Goal: Transaction & Acquisition: Purchase product/service

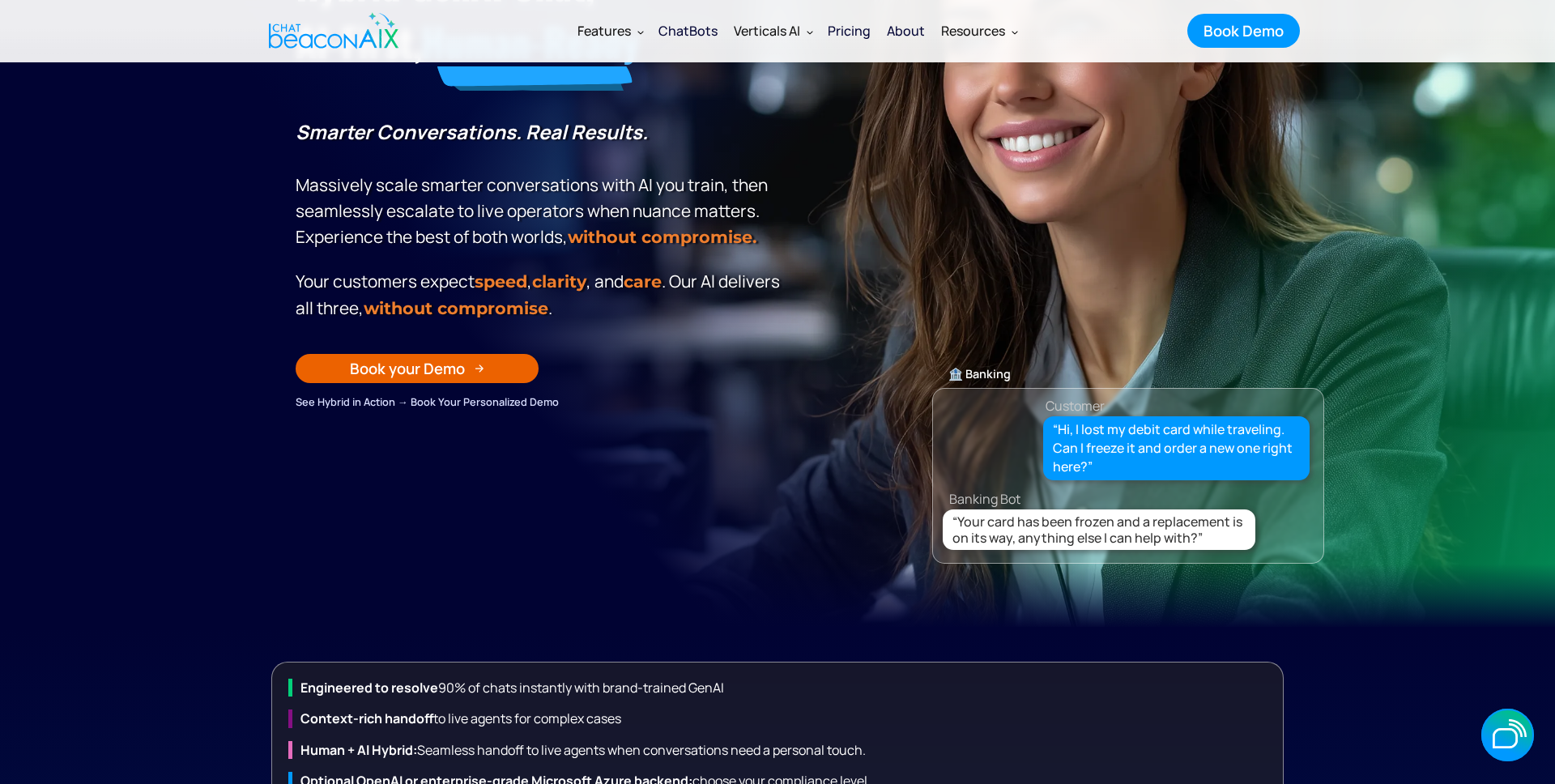
scroll to position [278, 0]
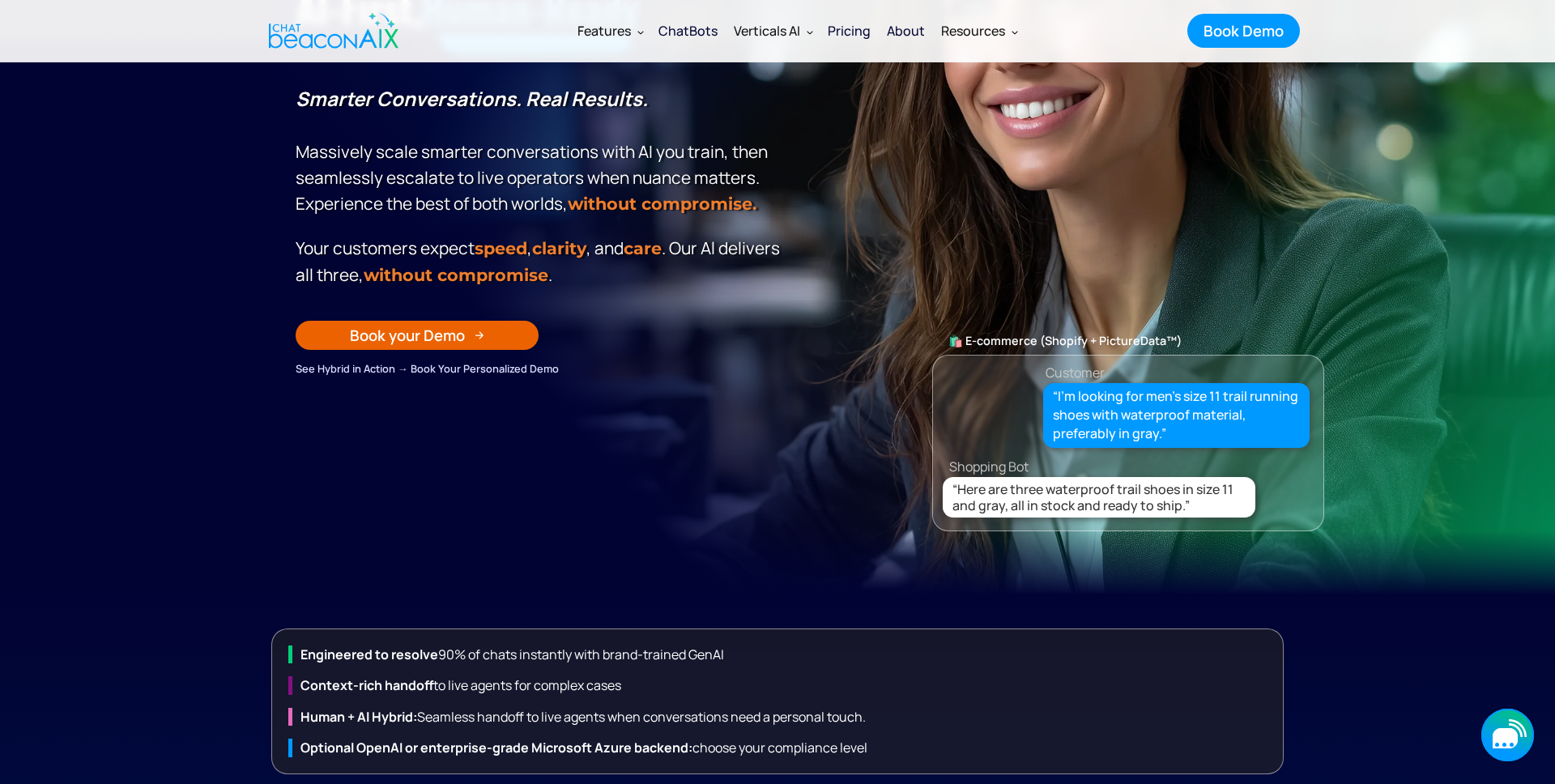
click at [1505, 733] on icon "button" at bounding box center [1506, 738] width 25 height 20
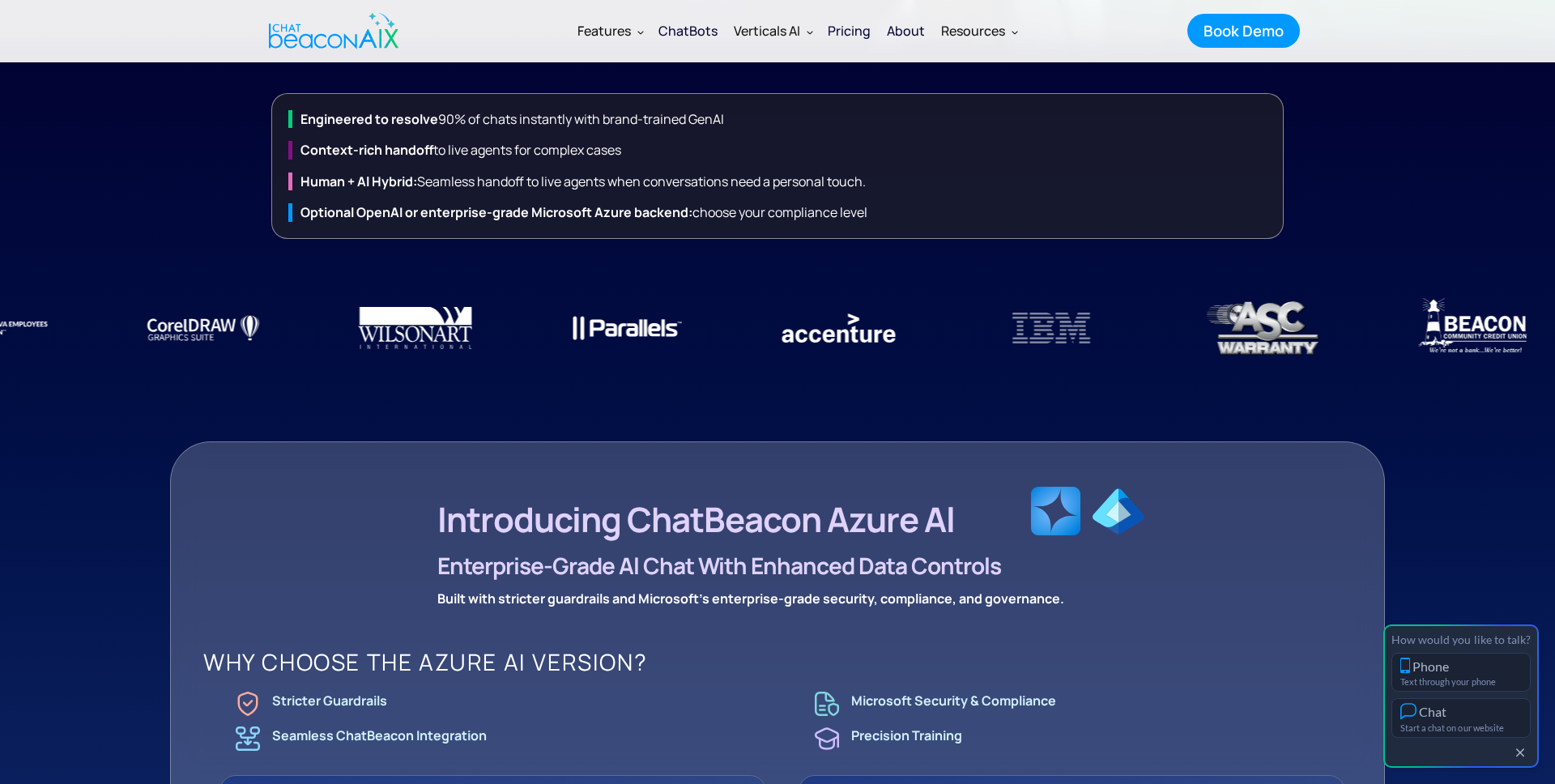
scroll to position [826, 0]
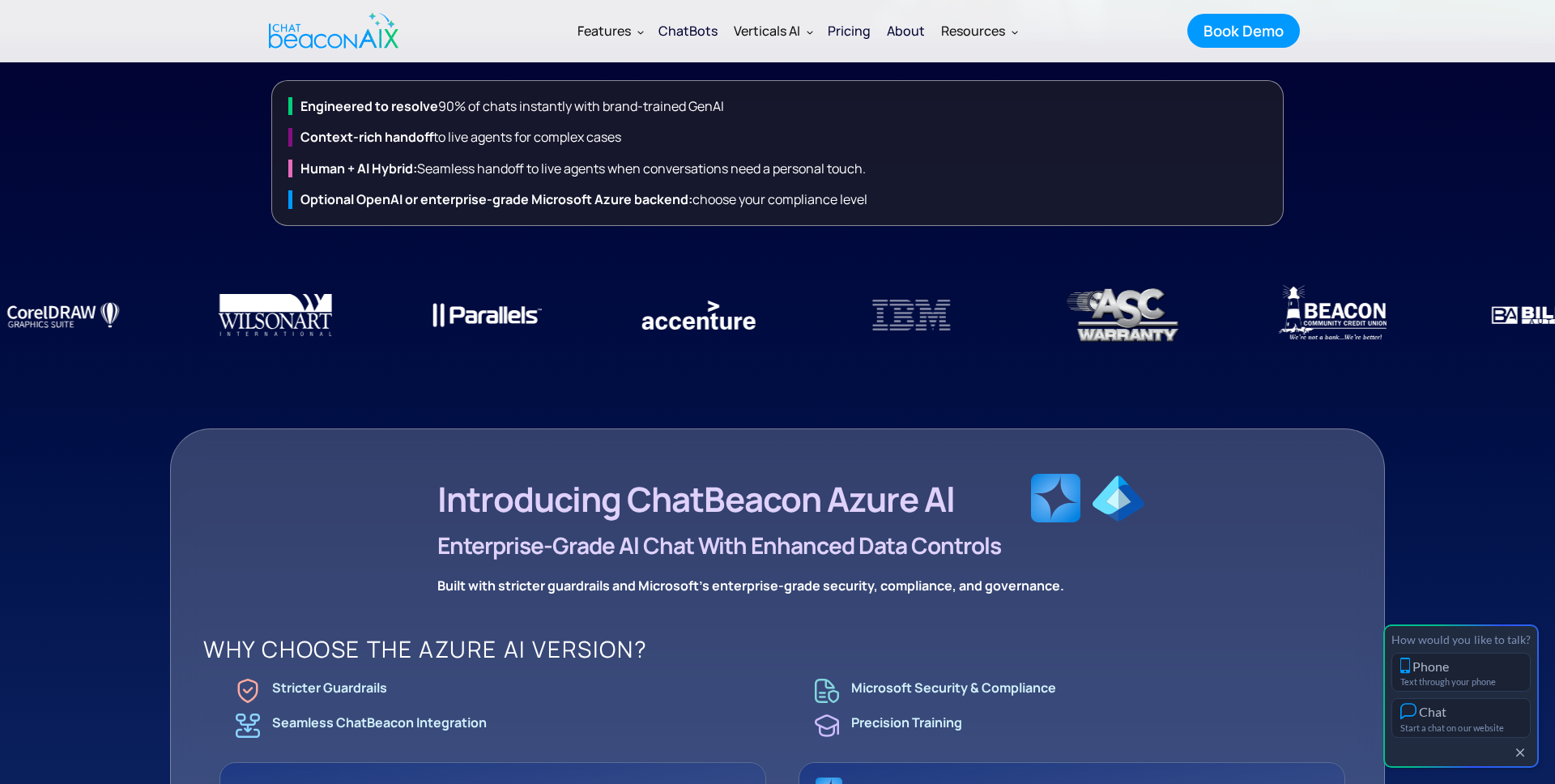
click at [656, 203] on strong "Optional OpenAI or enterprise-grade Microsoft Azure backend:" at bounding box center [496, 199] width 392 height 18
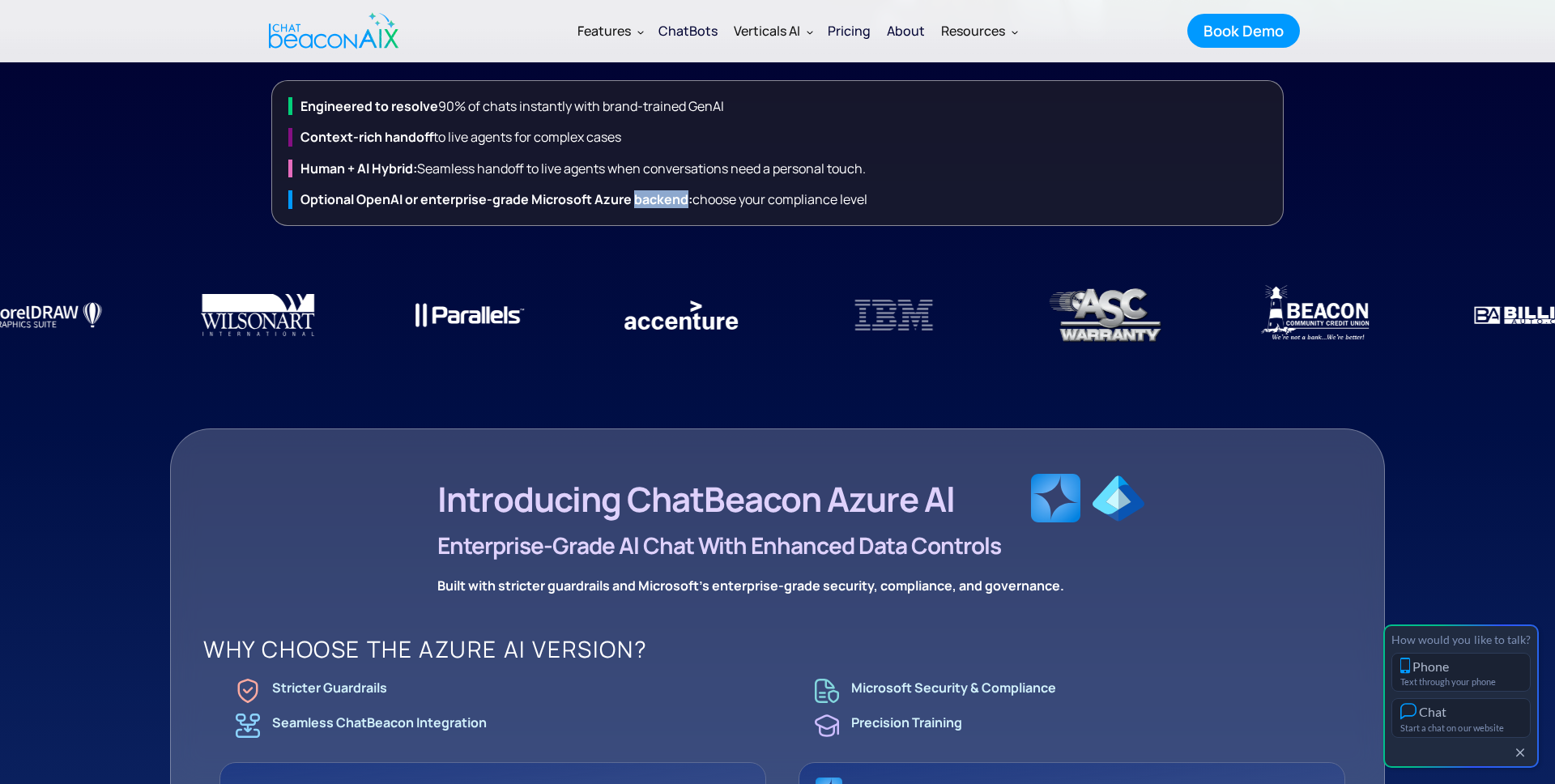
click at [656, 203] on strong "Optional OpenAI or enterprise-grade Microsoft Azure backend:" at bounding box center [496, 199] width 392 height 18
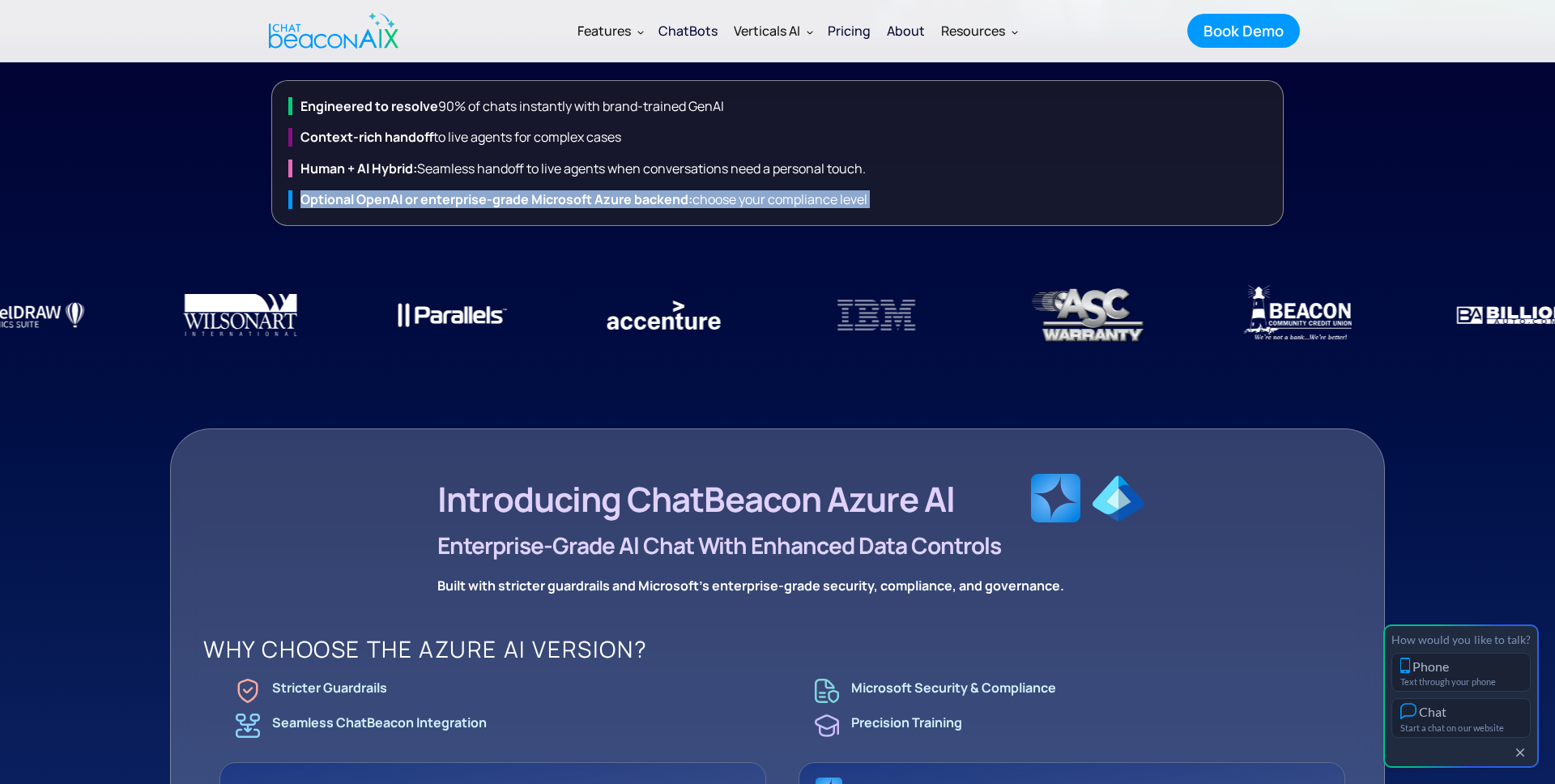
click at [656, 203] on strong "Optional OpenAI or enterprise-grade Microsoft Azure backend:" at bounding box center [496, 199] width 392 height 18
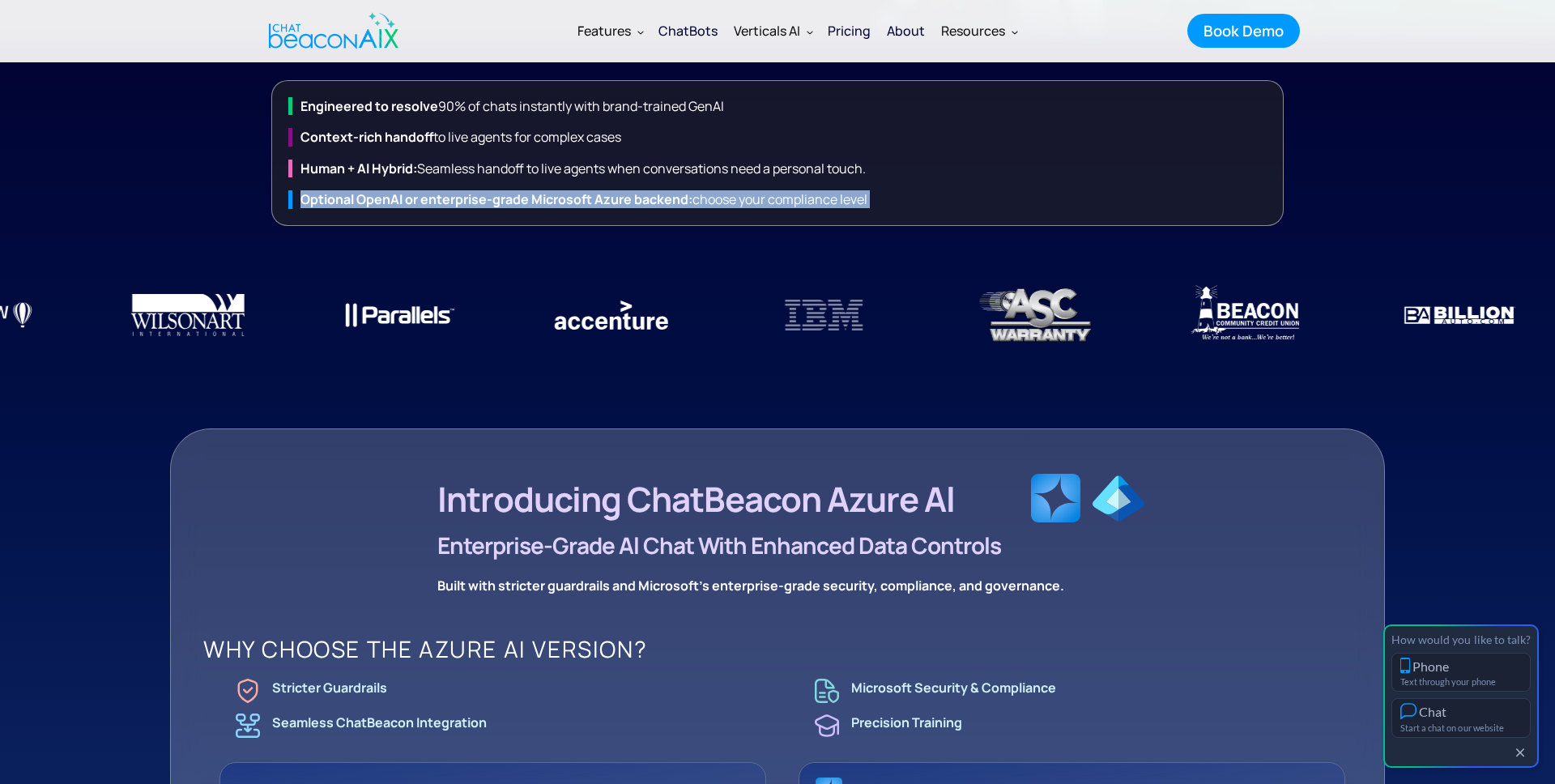
click at [657, 203] on strong "Optional OpenAI or enterprise-grade Microsoft Azure backend:" at bounding box center [496, 199] width 392 height 18
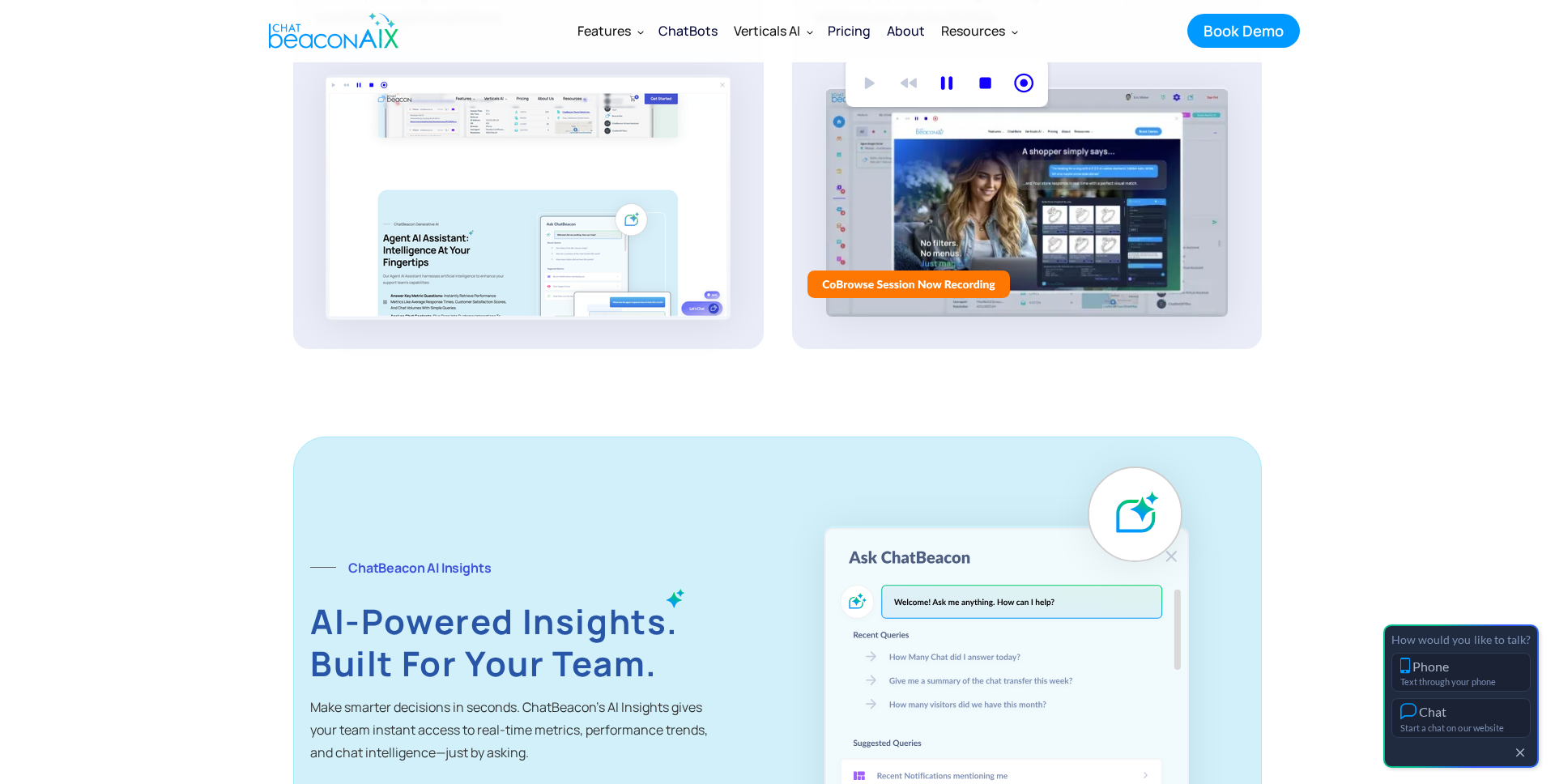
scroll to position [3592, 0]
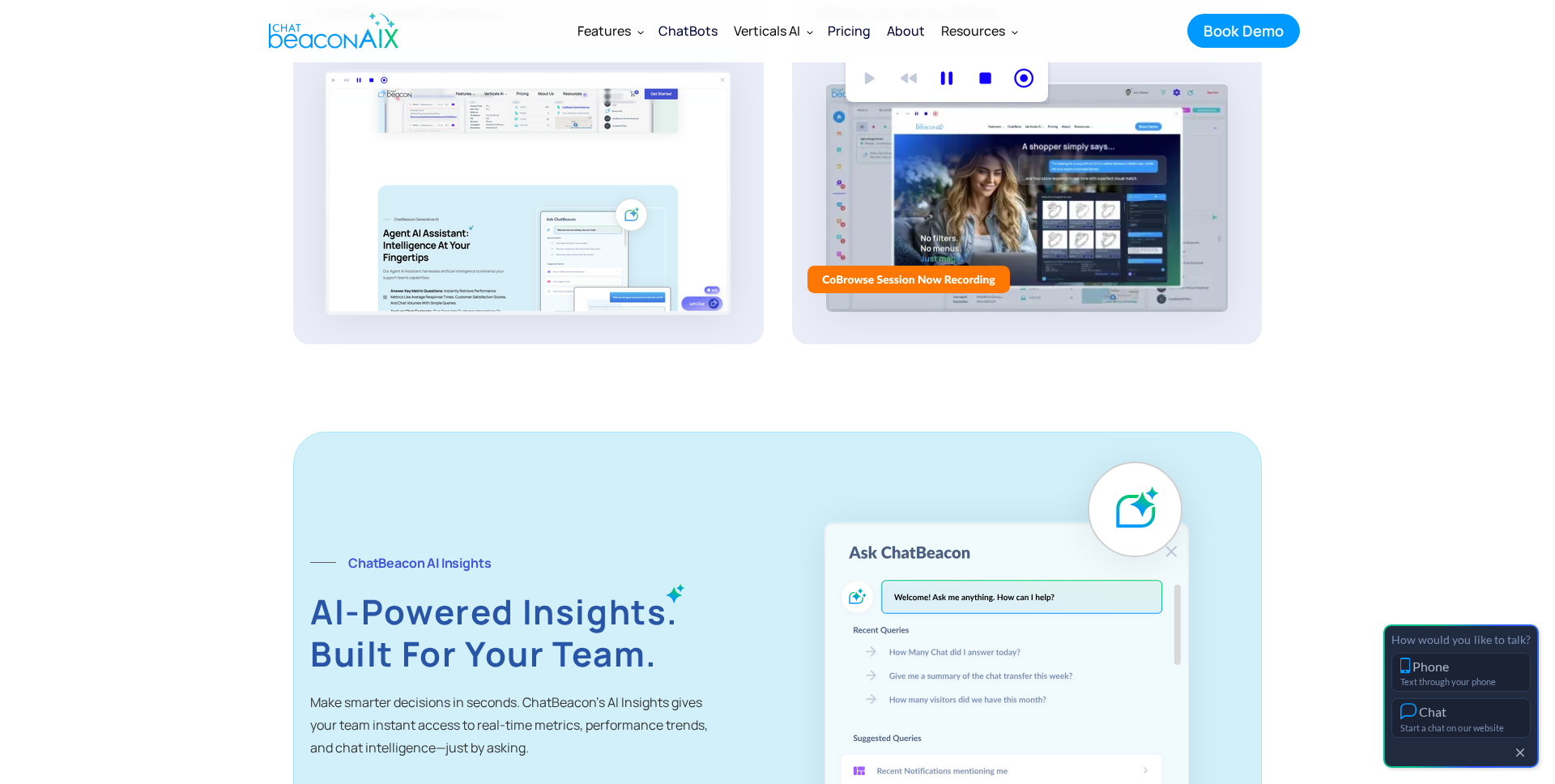
click at [843, 35] on div "Pricing" at bounding box center [849, 30] width 43 height 23
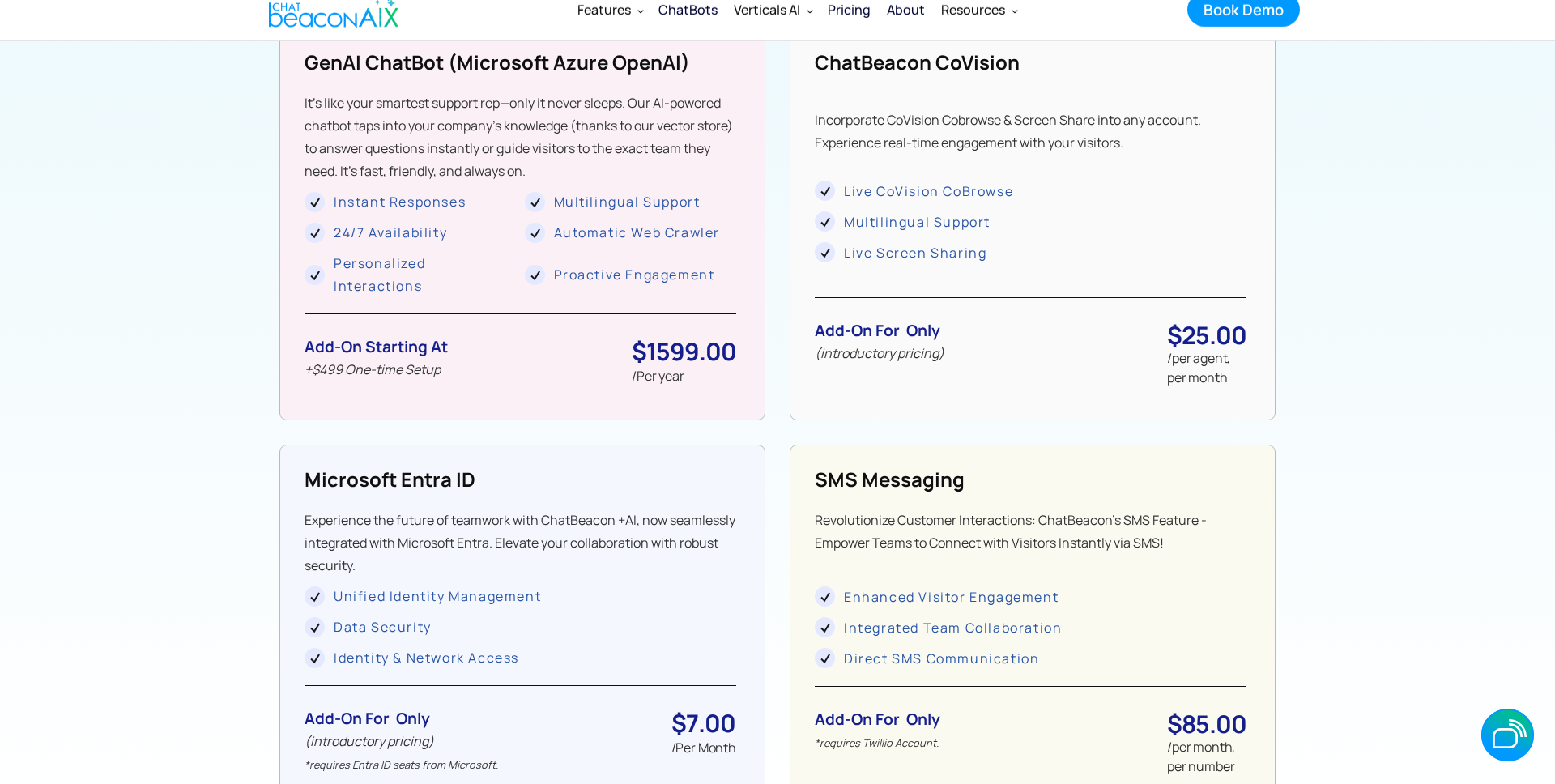
scroll to position [1408, 0]
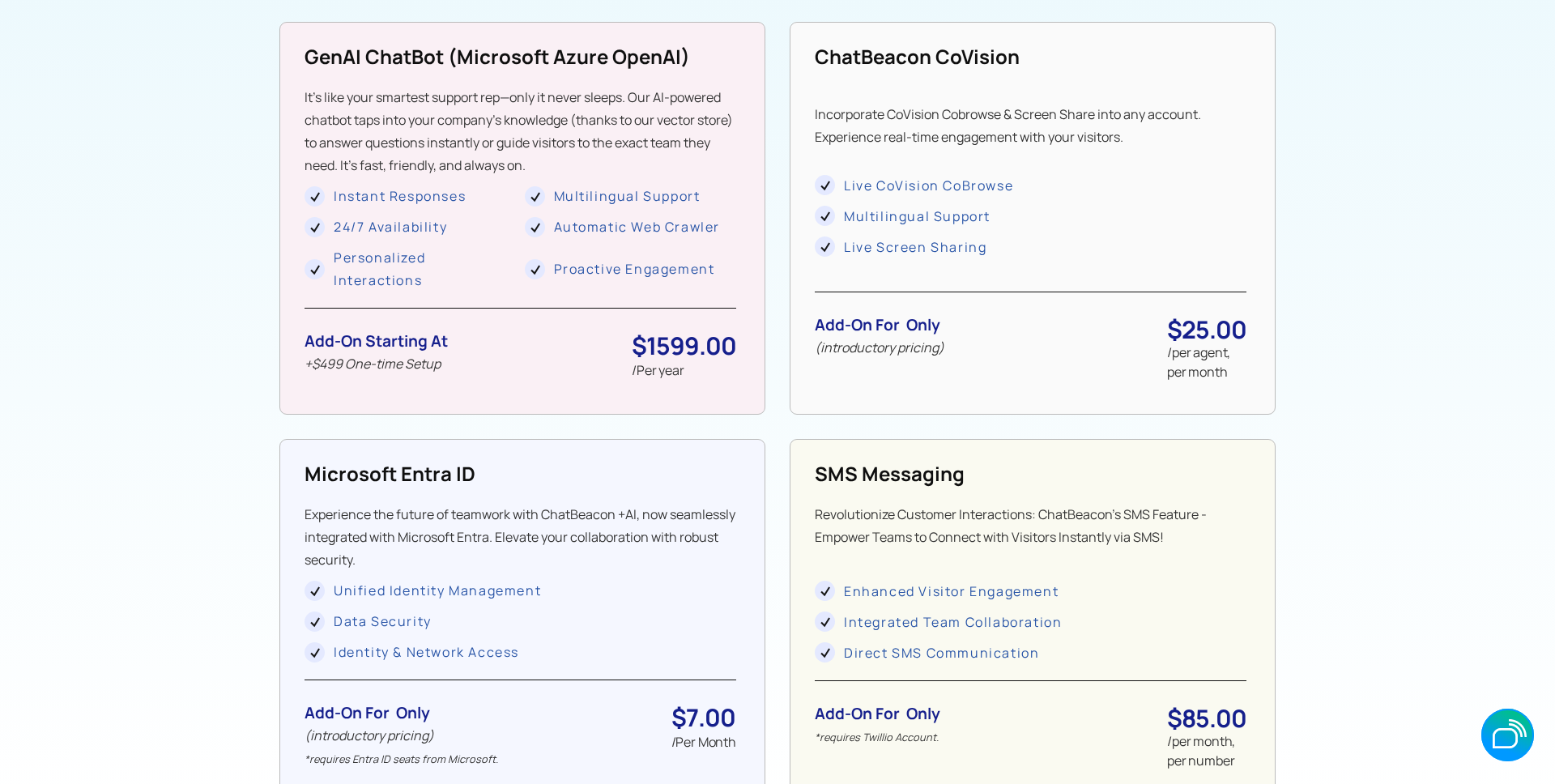
drag, startPoint x: 310, startPoint y: 365, endPoint x: 451, endPoint y: 364, distance: 141.0
click at [451, 364] on div "Add-on starting at +$499 One-time Setup $1599.00 /Per year" at bounding box center [520, 344] width 431 height 73
click at [450, 364] on div "Add-on starting at +$499 One-time Setup $1599.00 /Per year" at bounding box center [520, 344] width 431 height 73
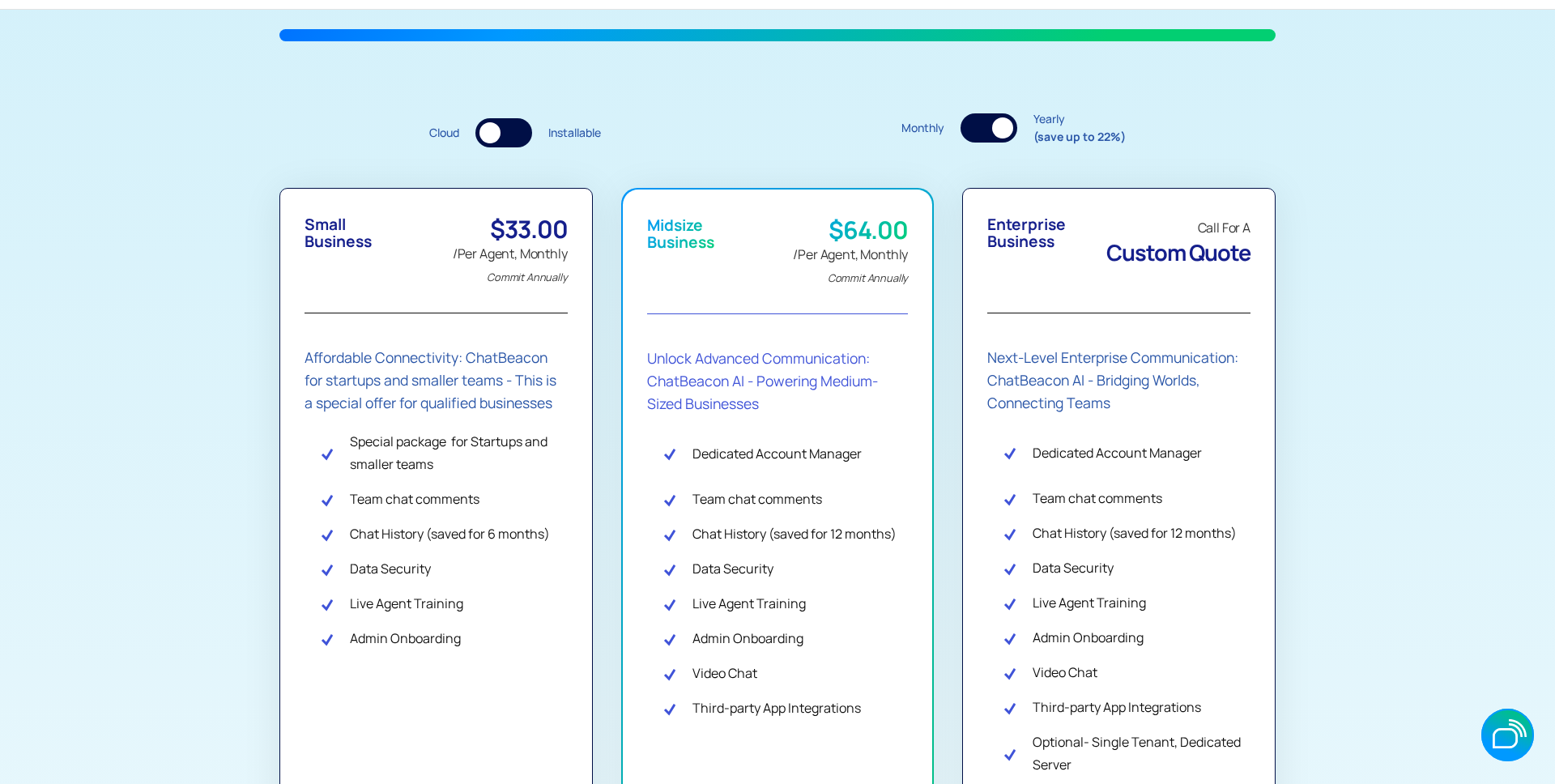
scroll to position [644, 0]
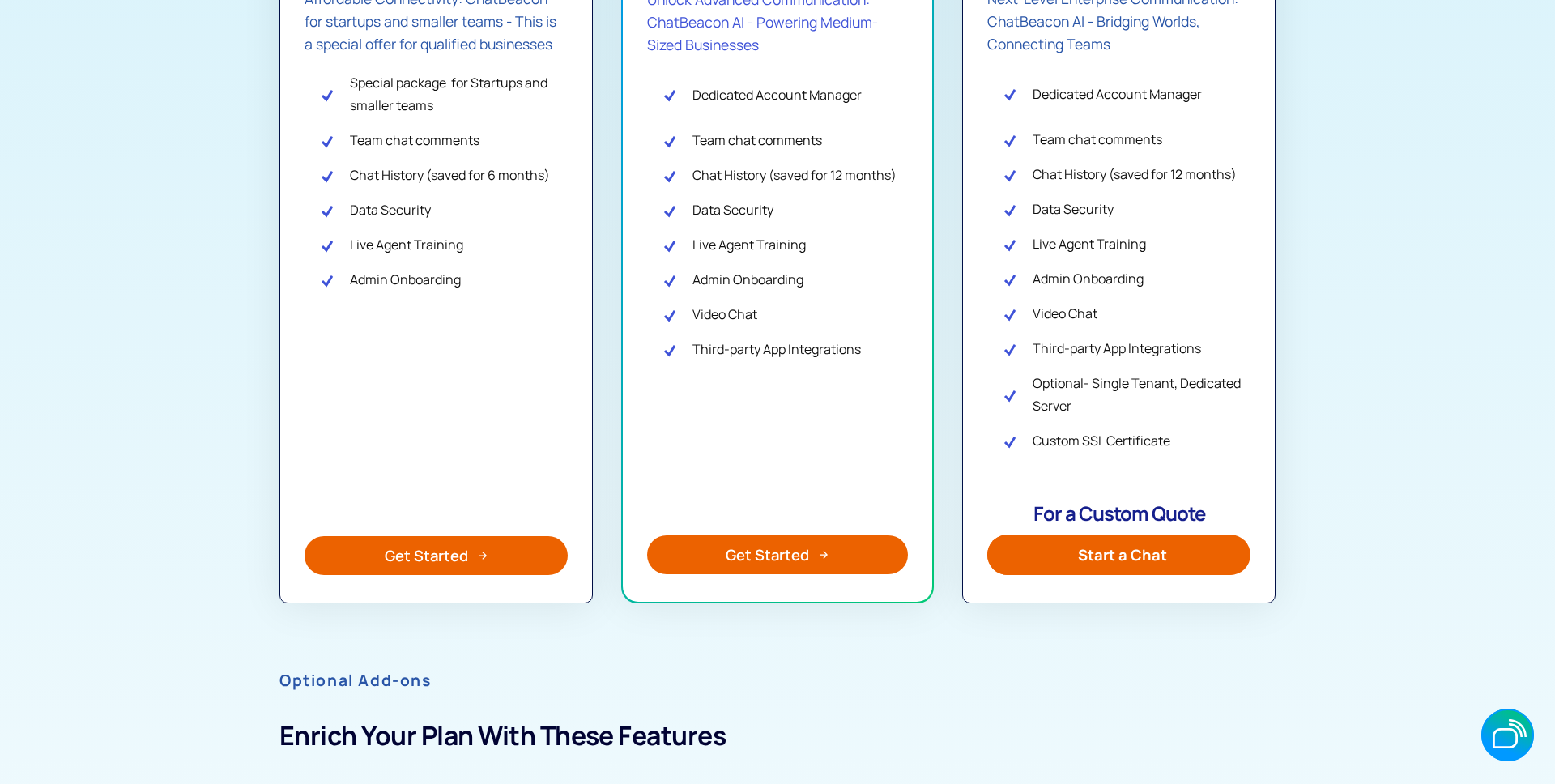
click at [734, 546] on div "Get Started" at bounding box center [767, 554] width 84 height 21
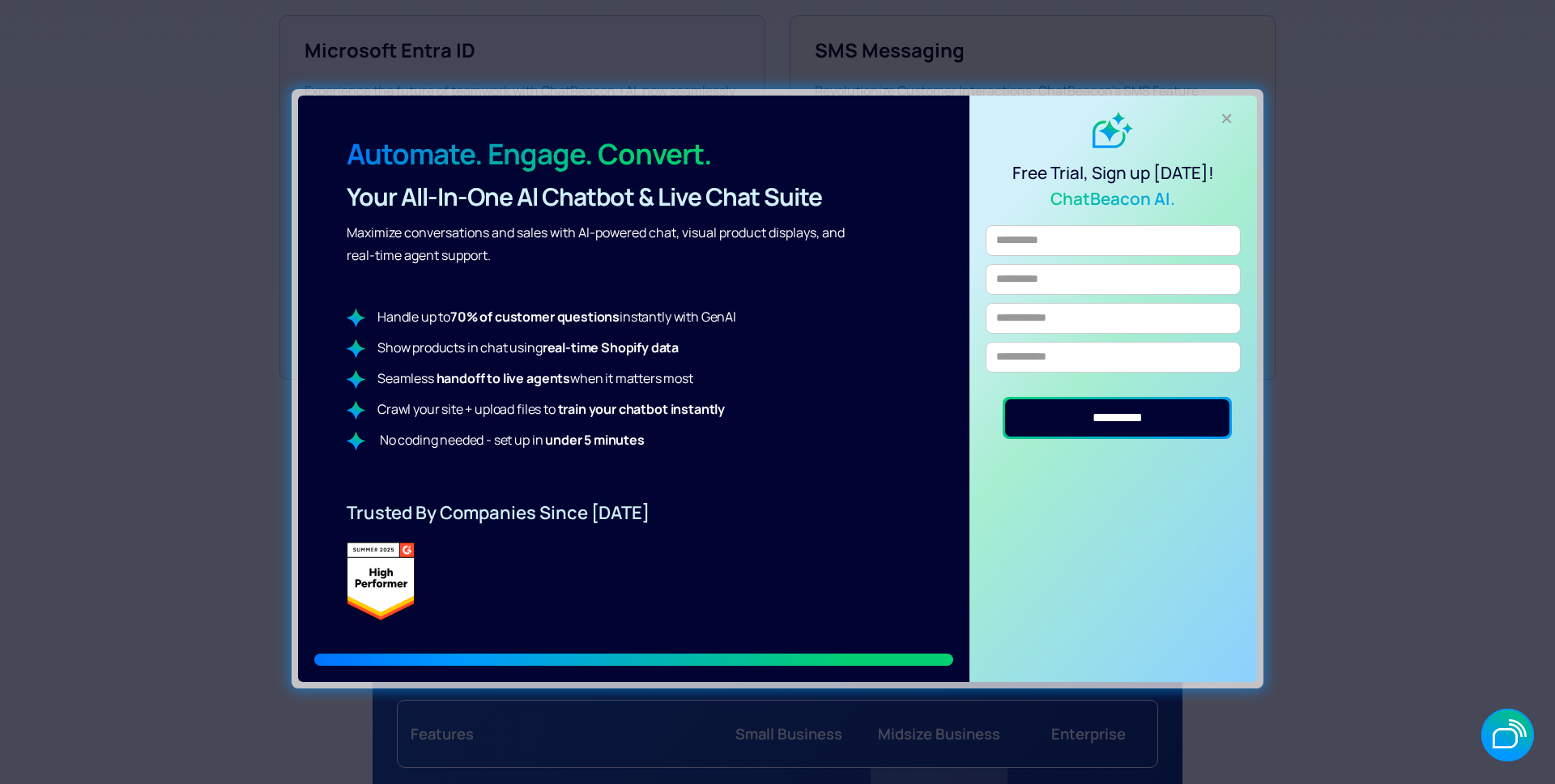
scroll to position [1836, 0]
